Goal: Obtain resource: Obtain resource

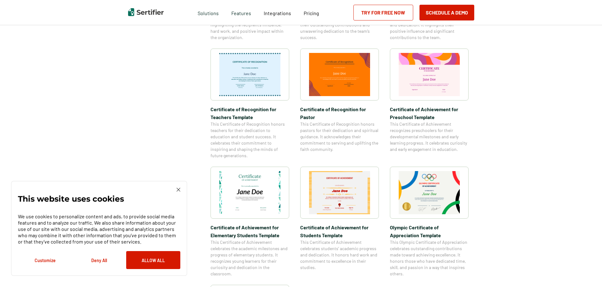
scroll to position [315, 0]
click at [178, 189] on img at bounding box center [178, 189] width 4 height 4
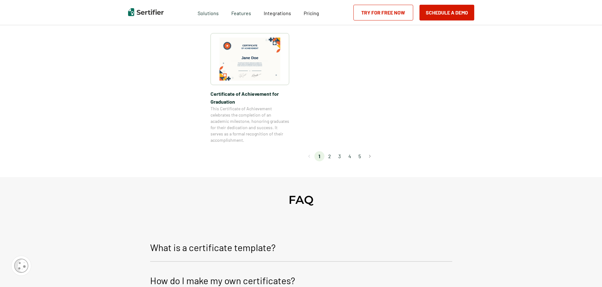
scroll to position [566, 0]
click at [330, 157] on li "2" at bounding box center [329, 155] width 10 height 10
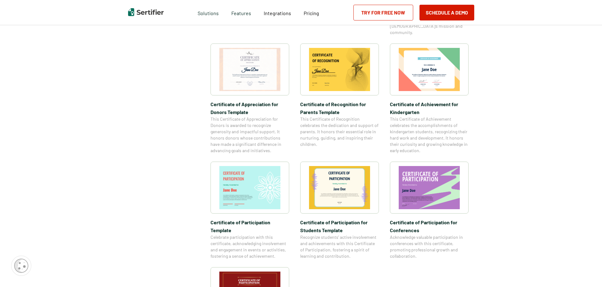
scroll to position [472, 0]
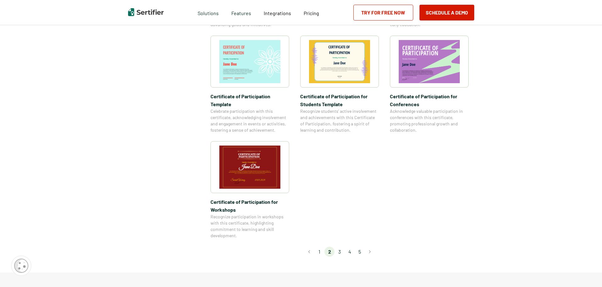
click at [342, 246] on li "3" at bounding box center [339, 251] width 10 height 10
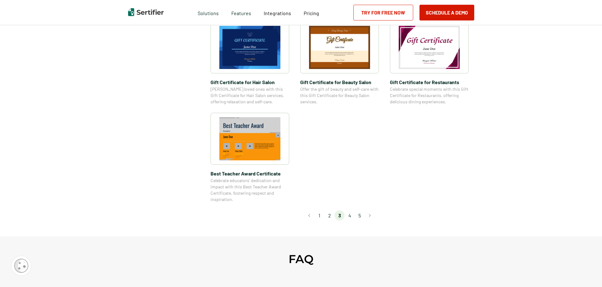
scroll to position [503, 0]
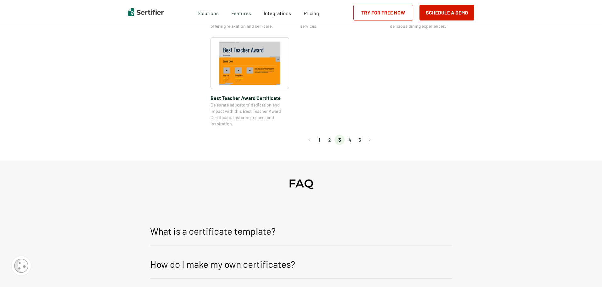
click at [350, 140] on li "4" at bounding box center [349, 140] width 10 height 10
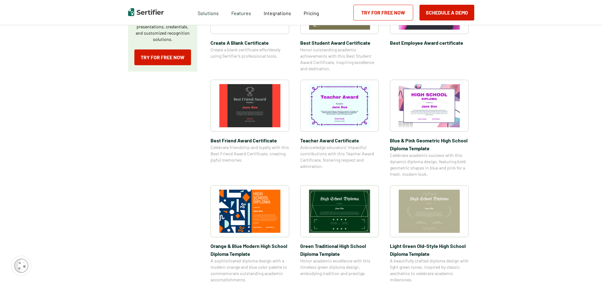
scroll to position [283, 0]
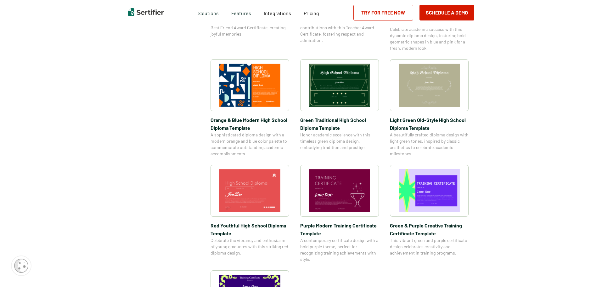
click at [439, 228] on span "Green & Purple Creative Training Certificate Template" at bounding box center [429, 229] width 79 height 16
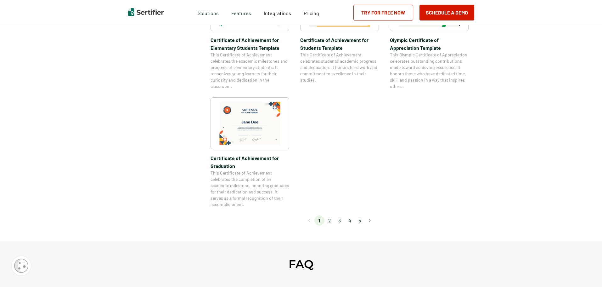
scroll to position [503, 0]
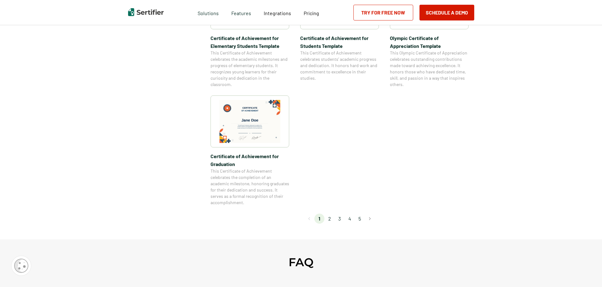
click at [331, 221] on li "2" at bounding box center [329, 218] width 10 height 10
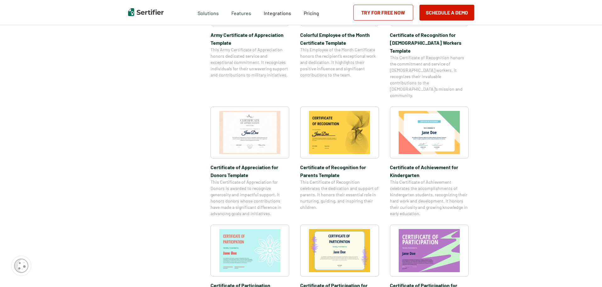
scroll to position [440, 0]
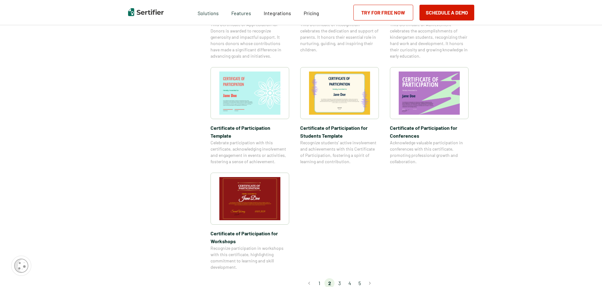
click at [340, 278] on li "3" at bounding box center [339, 283] width 10 height 10
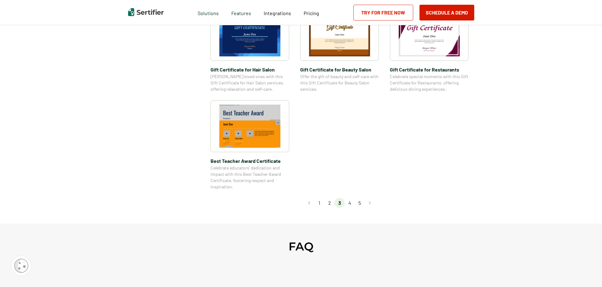
click at [351, 205] on li "4" at bounding box center [349, 203] width 10 height 10
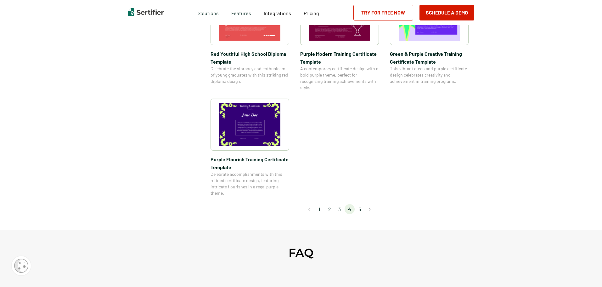
scroll to position [472, 0]
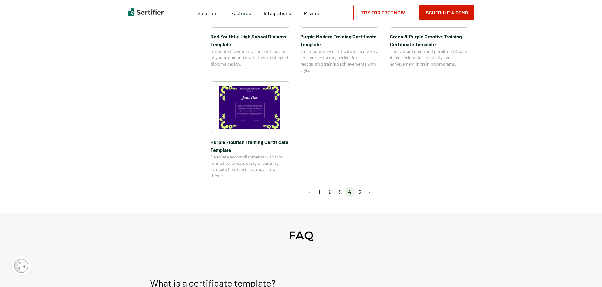
click at [361, 192] on li "5" at bounding box center [360, 192] width 10 height 10
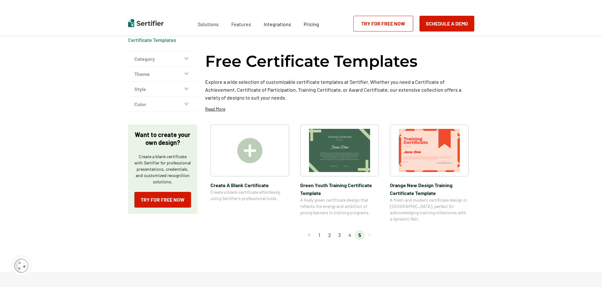
scroll to position [0, 0]
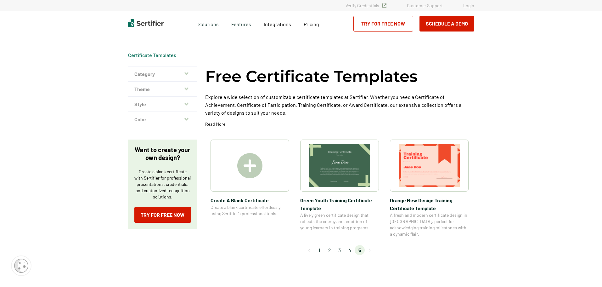
click at [351, 199] on span "Green Youth Training Certificate Template" at bounding box center [339, 204] width 79 height 16
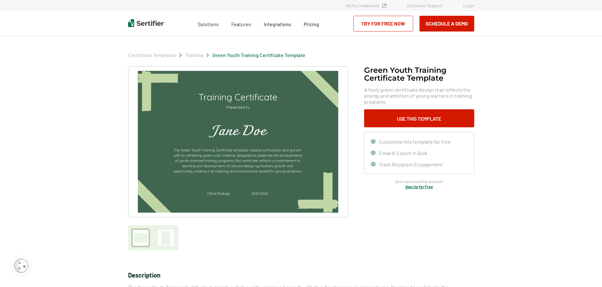
click at [166, 235] on div at bounding box center [165, 237] width 9 height 13
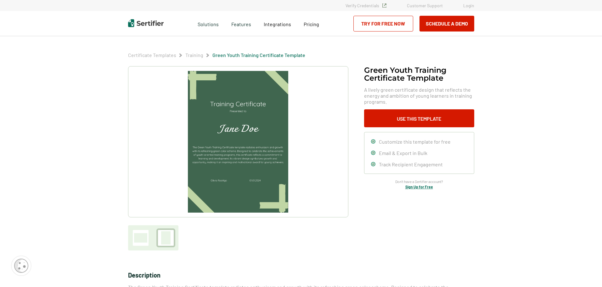
click at [140, 236] on div at bounding box center [140, 237] width 13 height 9
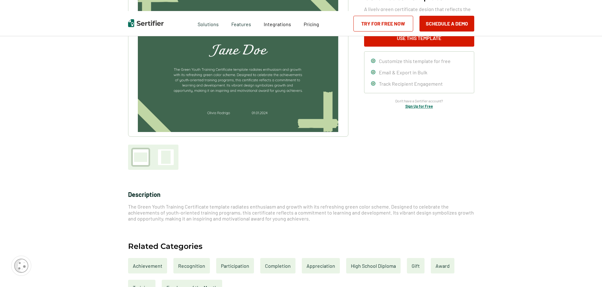
scroll to position [189, 0]
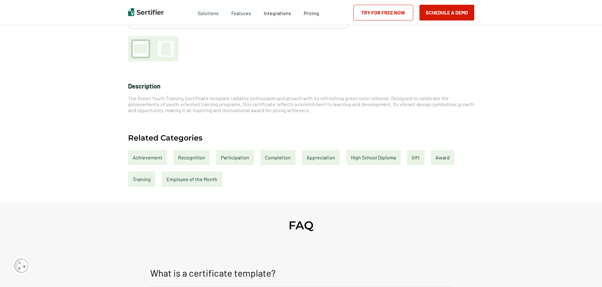
click at [145, 181] on div "Training" at bounding box center [141, 178] width 27 height 15
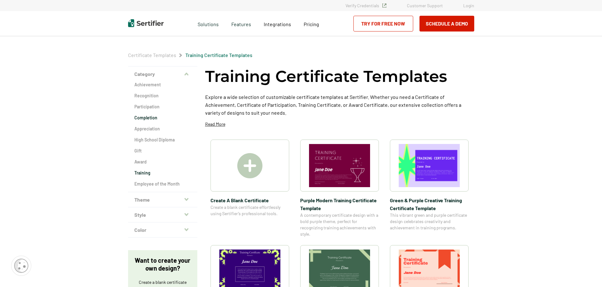
click at [147, 115] on h2 "Completion" at bounding box center [162, 118] width 57 height 6
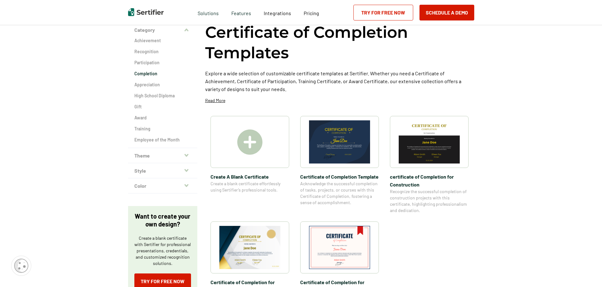
scroll to position [31, 0]
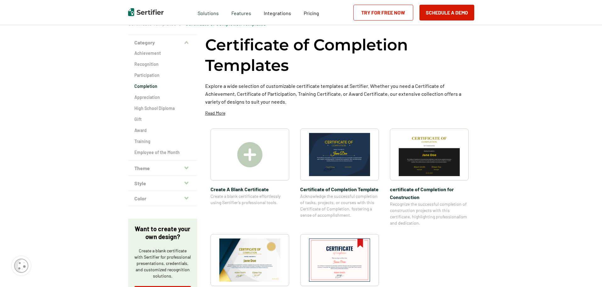
click at [188, 168] on icon "button" at bounding box center [186, 167] width 4 height 5
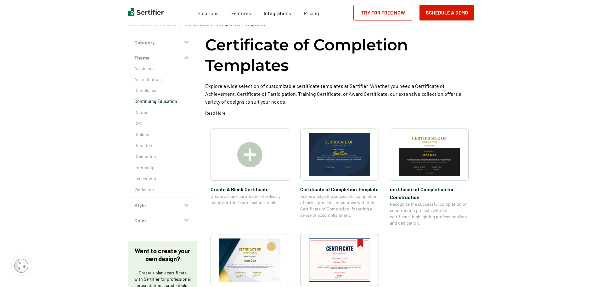
click at [173, 100] on p "Continuing Education" at bounding box center [162, 101] width 57 height 6
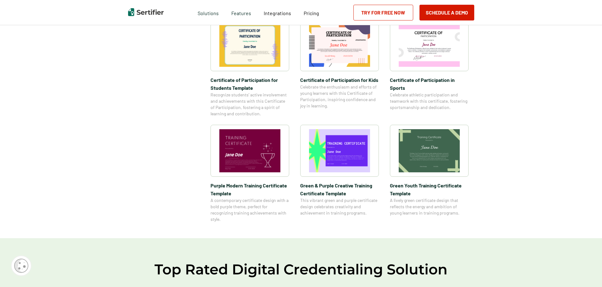
scroll to position [378, 0]
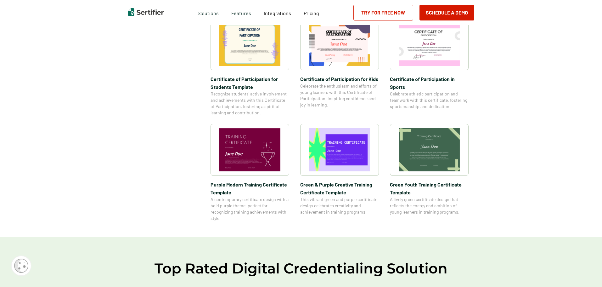
click at [344, 184] on span "Green & Purple Creative Training Certificate Template" at bounding box center [339, 188] width 79 height 16
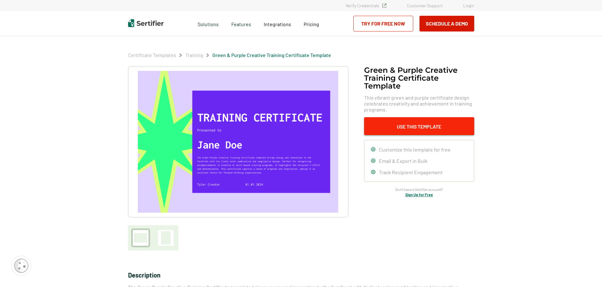
click at [433, 126] on button "Use This Template" at bounding box center [419, 126] width 110 height 18
click at [389, 29] on link "Try for Free Now" at bounding box center [383, 24] width 60 height 16
